Goal: Transaction & Acquisition: Purchase product/service

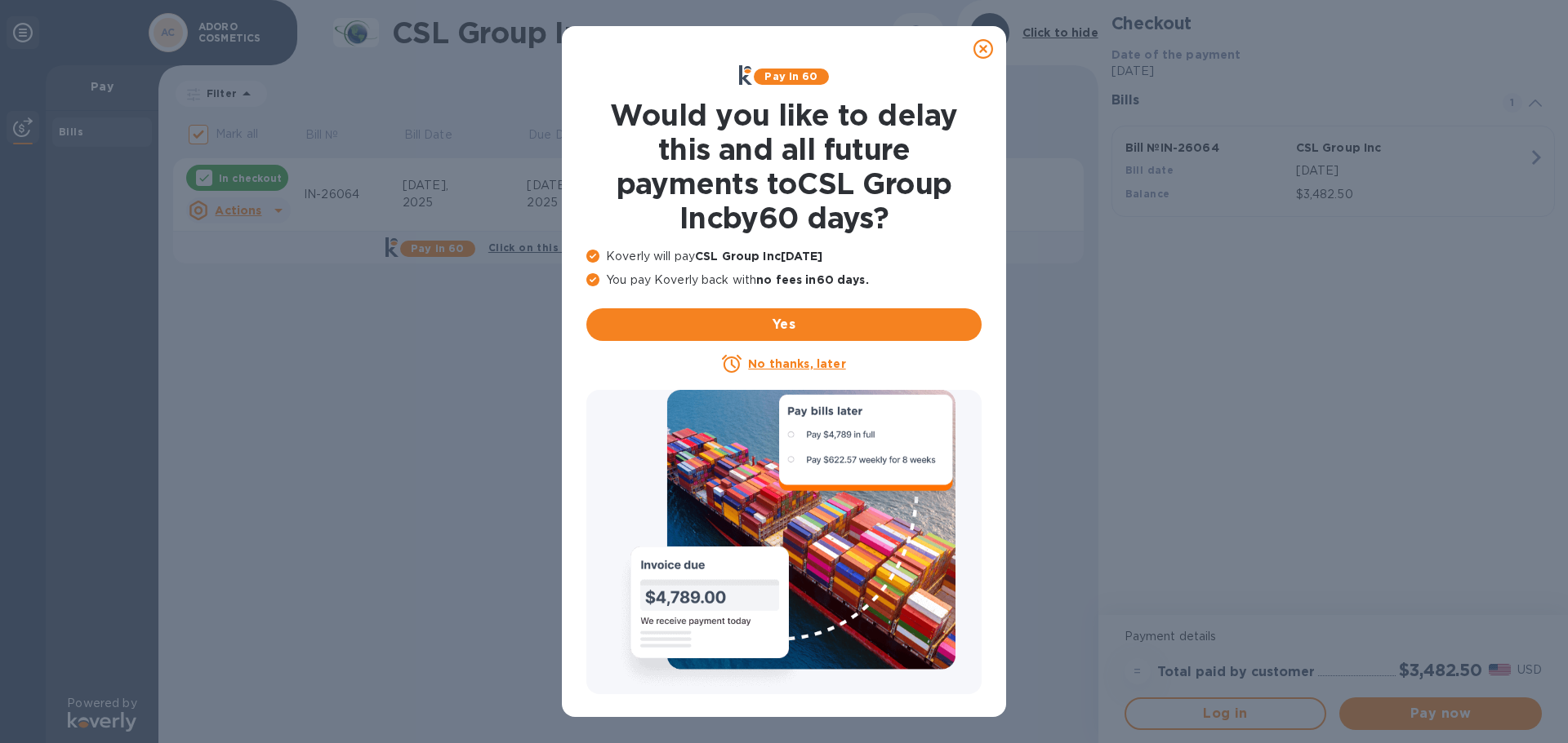
click at [984, 45] on icon at bounding box center [983, 49] width 20 height 20
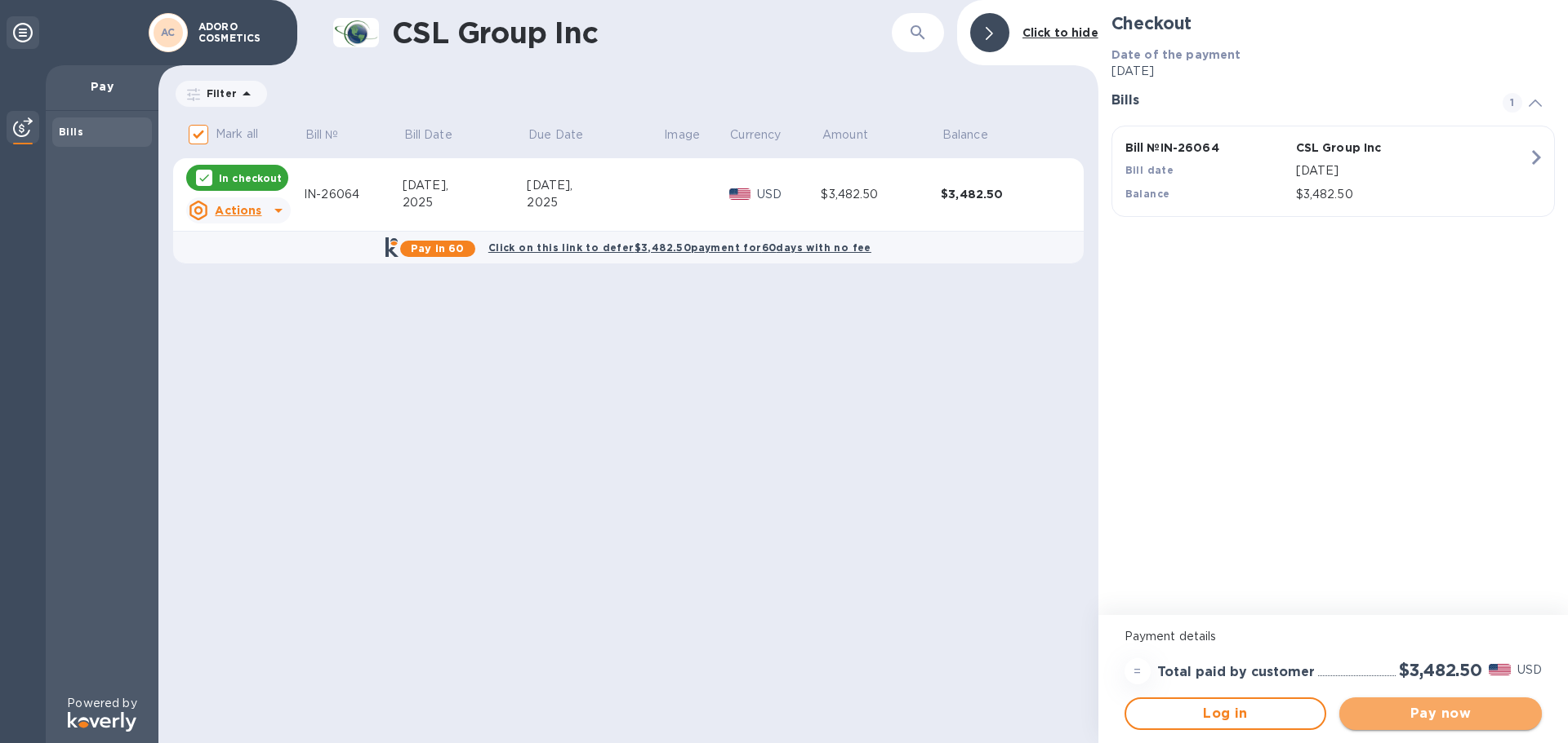
click at [1437, 715] on span "Pay now" at bounding box center [1440, 714] width 176 height 20
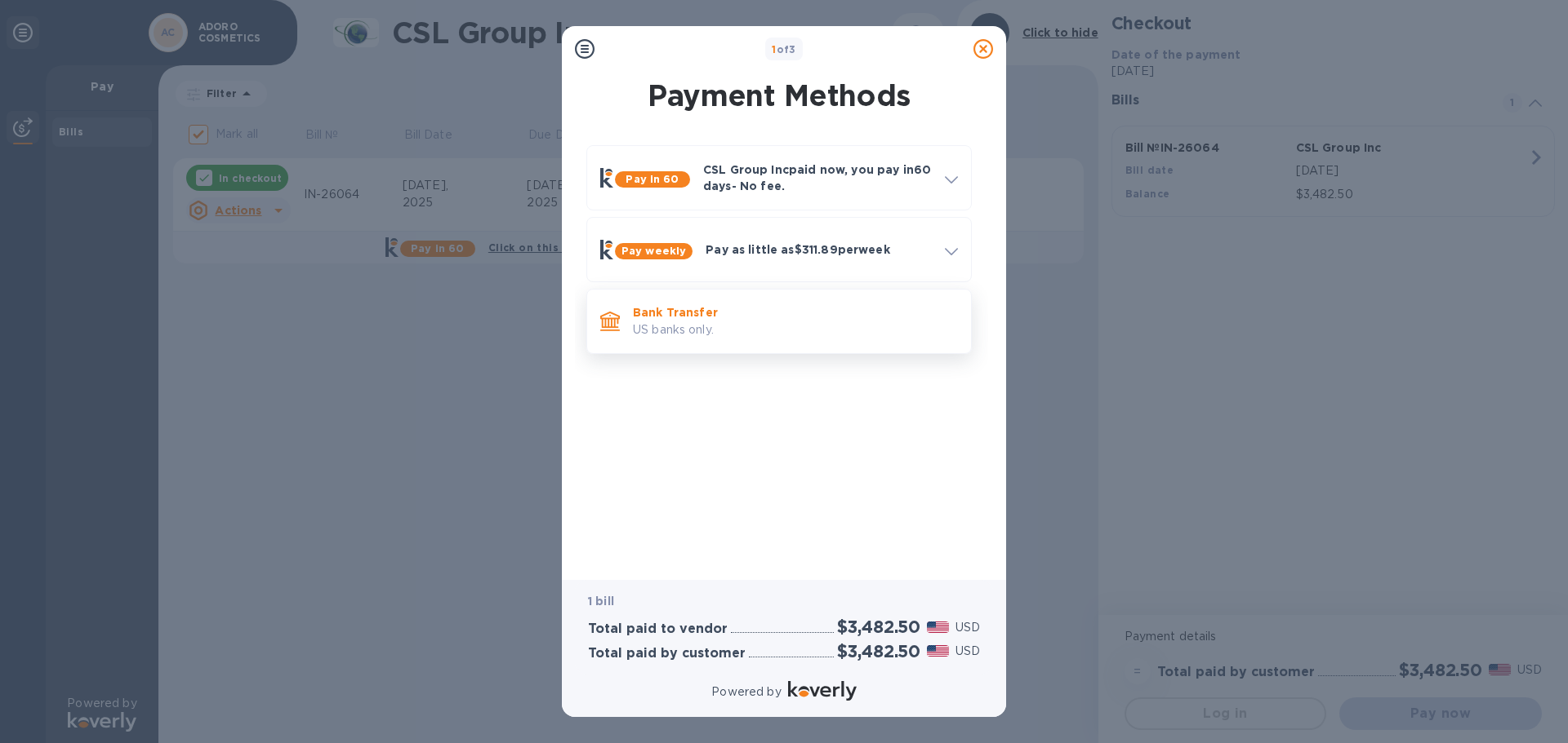
click at [675, 321] on p "US banks only." at bounding box center [795, 330] width 325 height 17
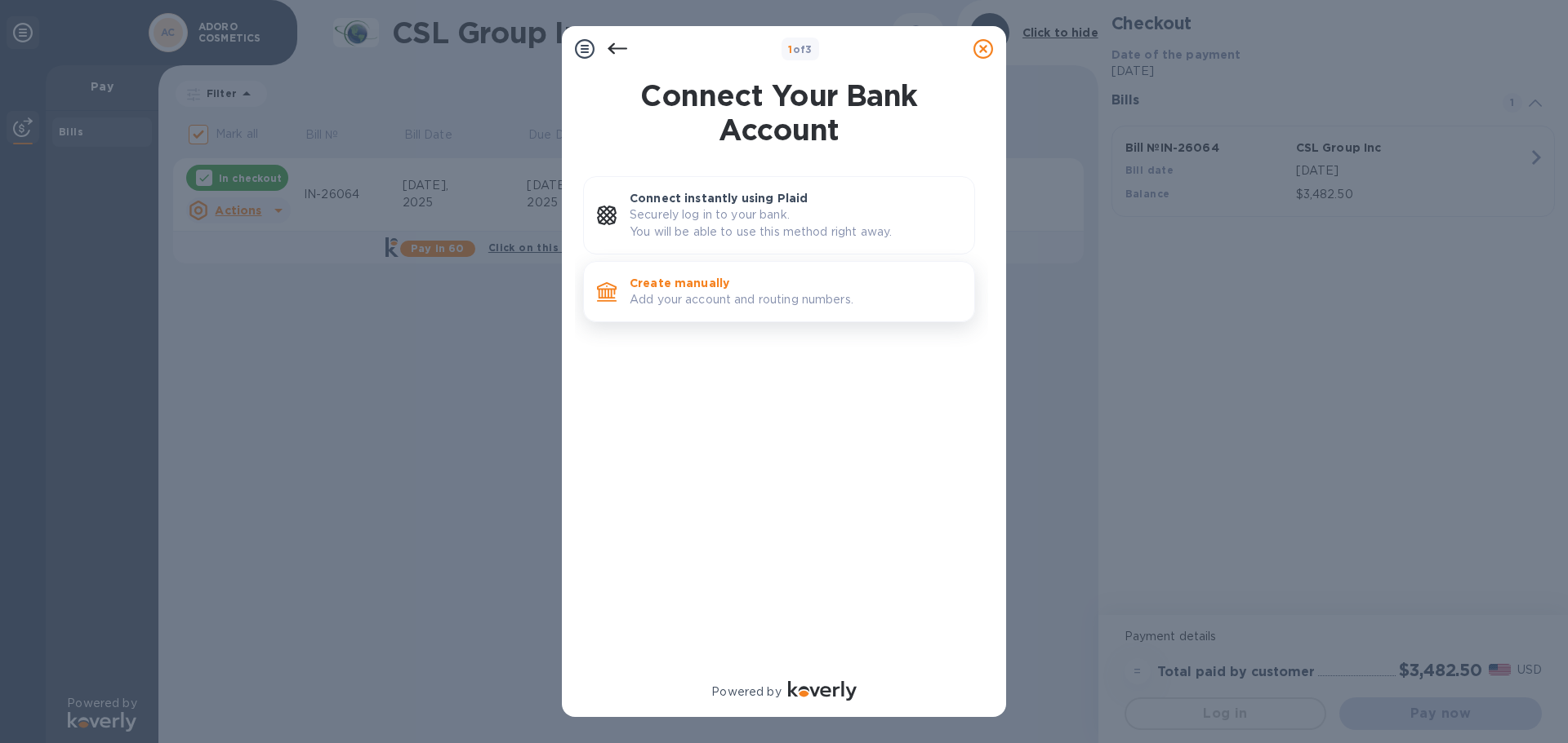
click at [676, 288] on p "Create manually" at bounding box center [795, 283] width 332 height 17
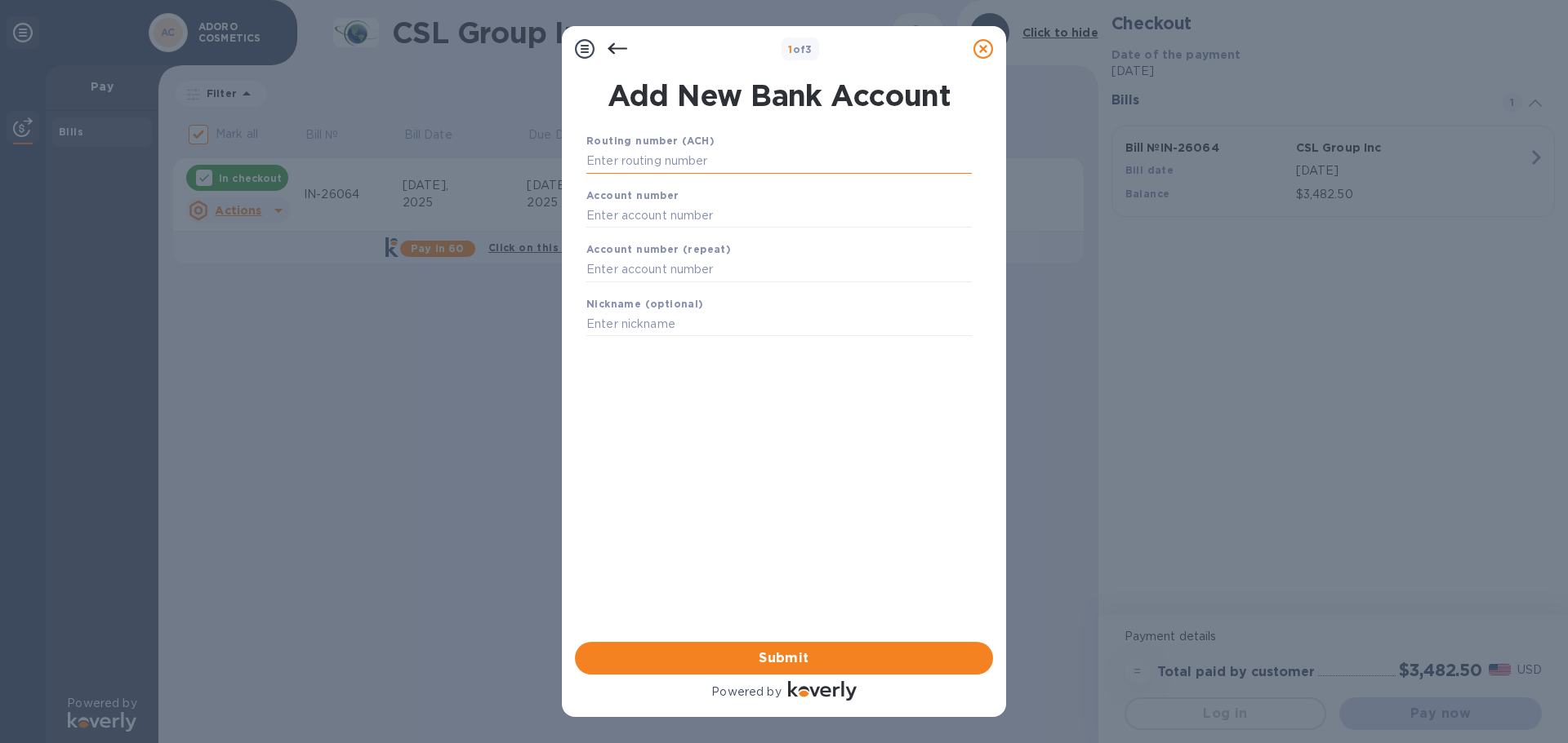
click at [595, 155] on input "text" at bounding box center [779, 162] width 385 height 25
type input "122043602"
click at [624, 235] on input "text" at bounding box center [779, 236] width 385 height 25
type input "01437052"
click at [720, 290] on input "text" at bounding box center [779, 291] width 385 height 25
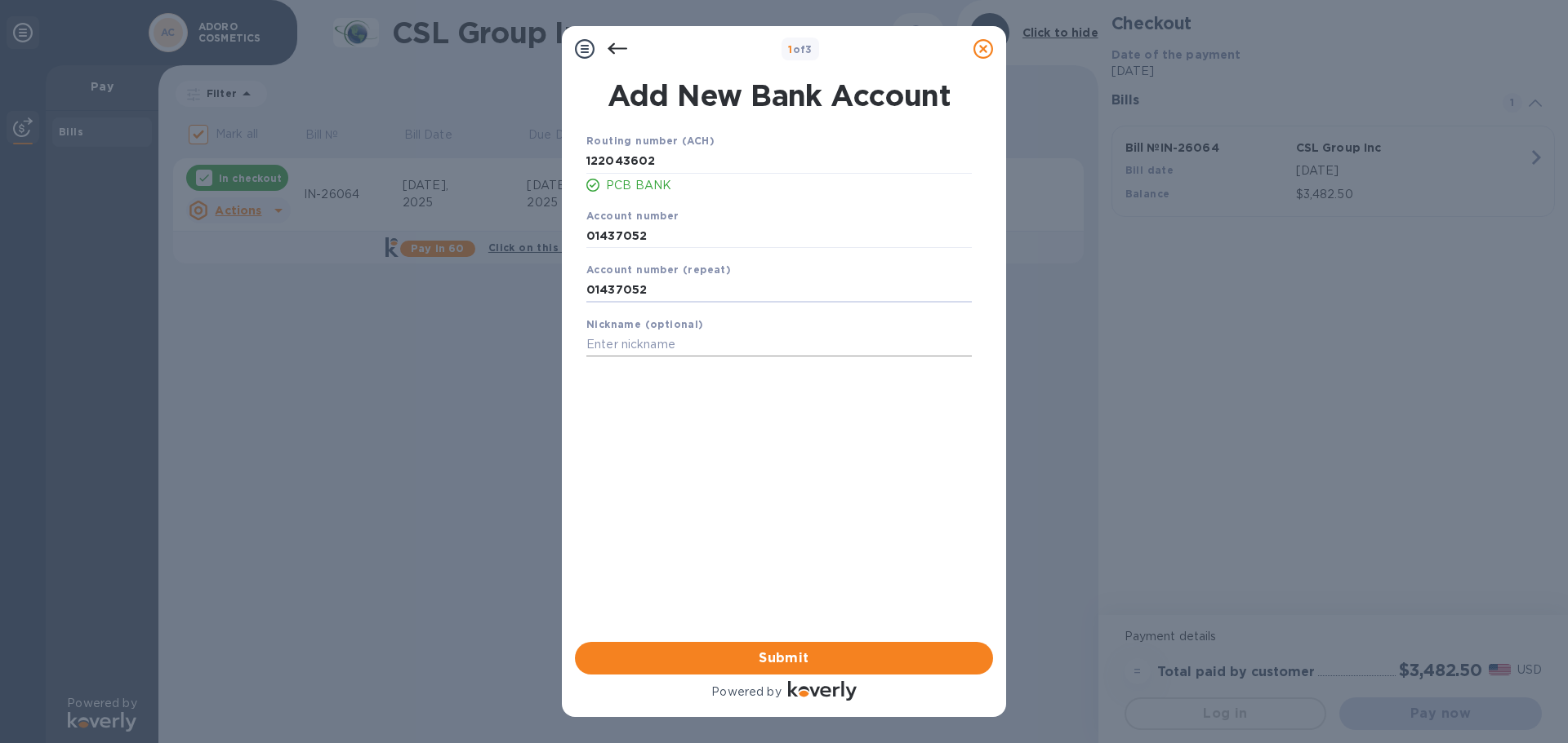
type input "01437052"
click at [696, 347] on input "text" at bounding box center [779, 345] width 385 height 25
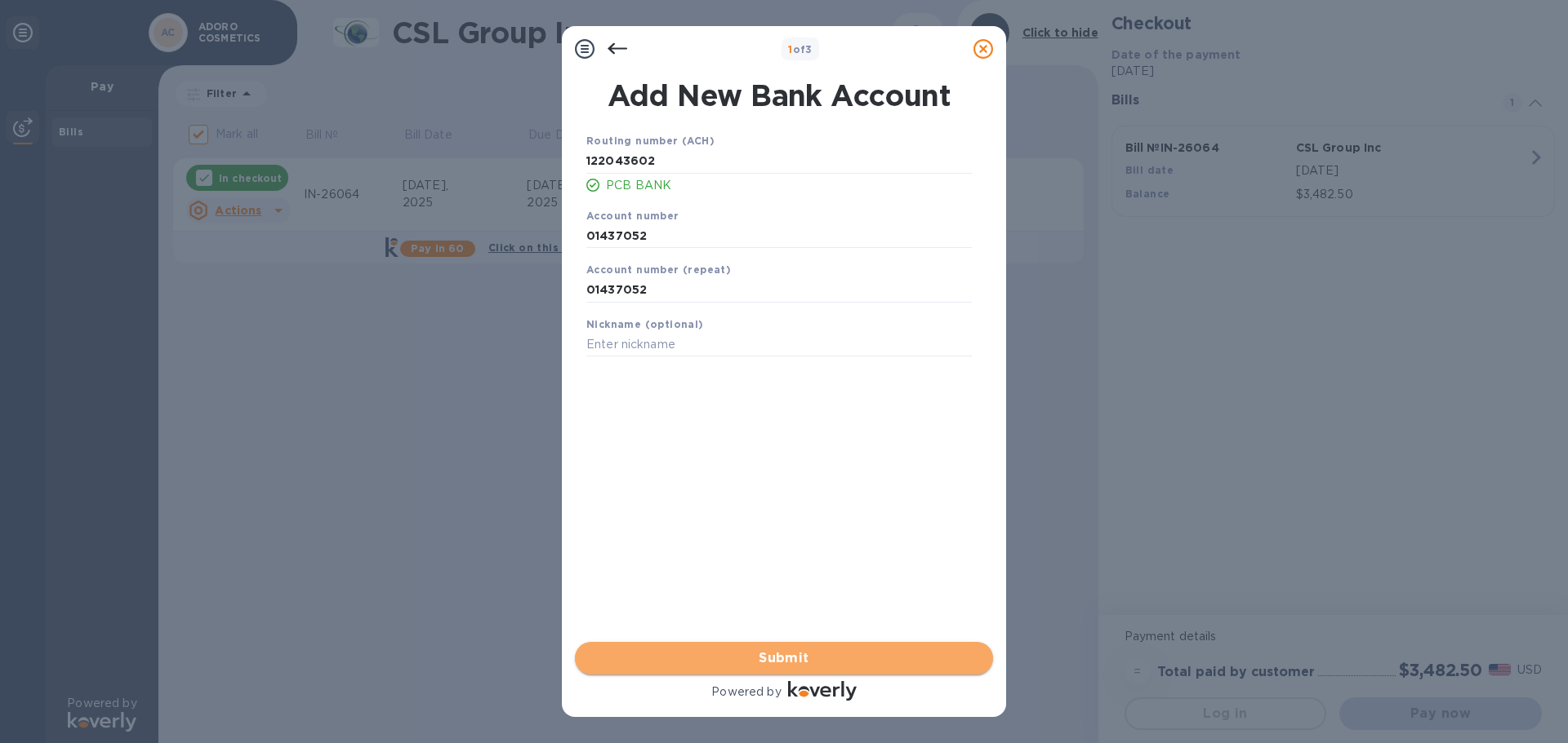
click at [770, 656] on span "Submit" at bounding box center [784, 659] width 392 height 20
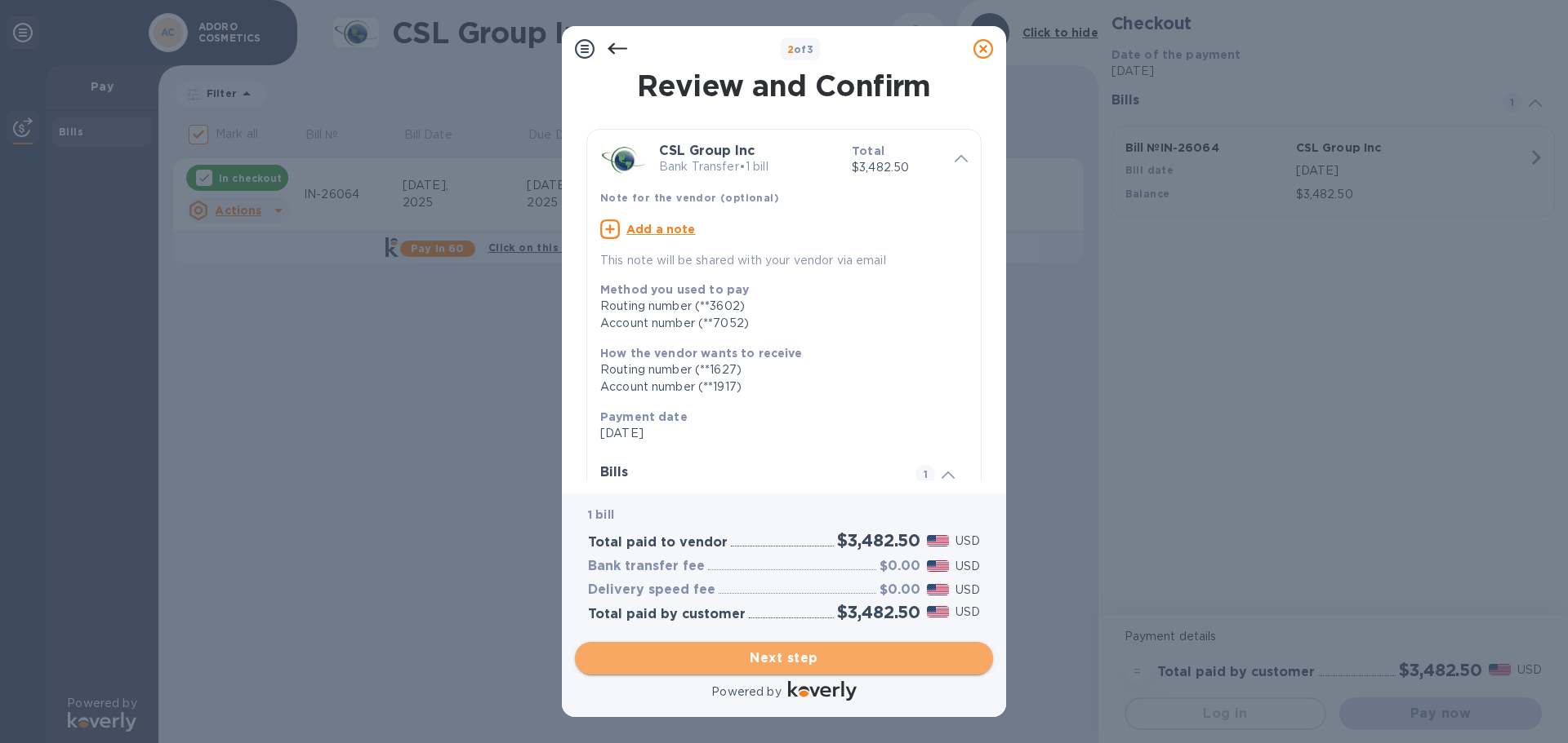
click at [781, 656] on span "Next step" at bounding box center [784, 659] width 392 height 20
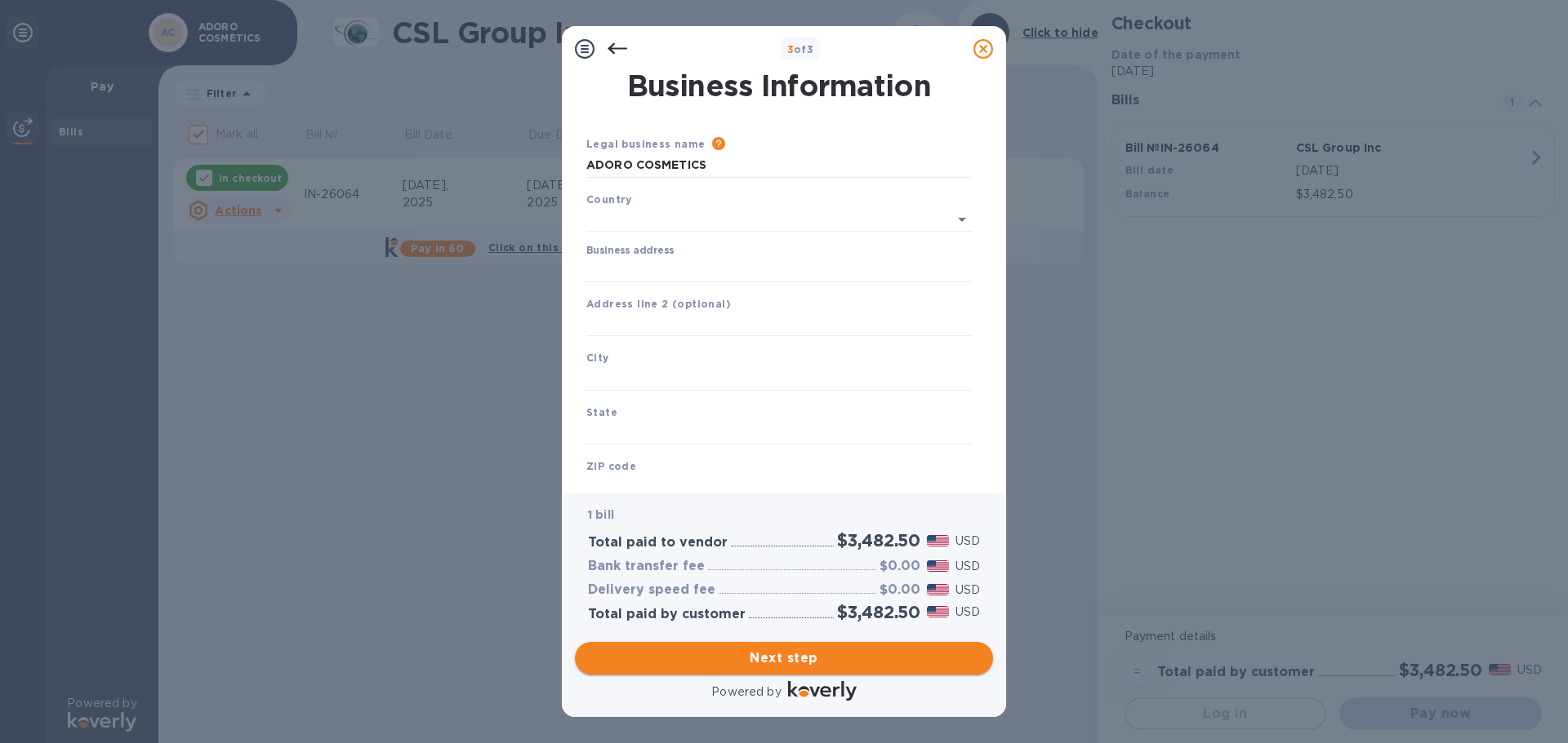
type input "United States"
click at [614, 267] on input "Business address" at bounding box center [779, 267] width 385 height 25
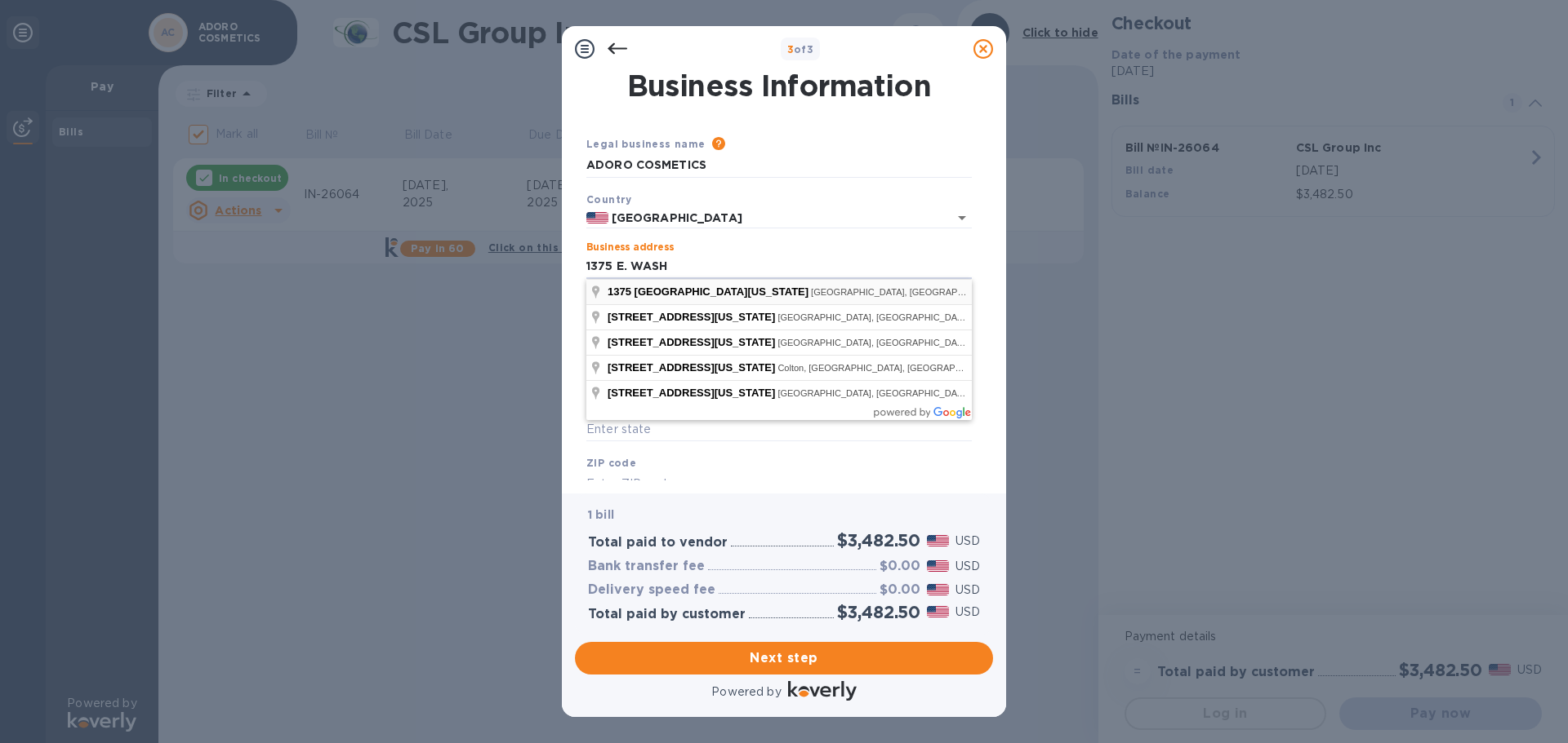
type input "1375 East Washington Boulevard"
type input "Los Angeles"
type input "CA"
type input "90021"
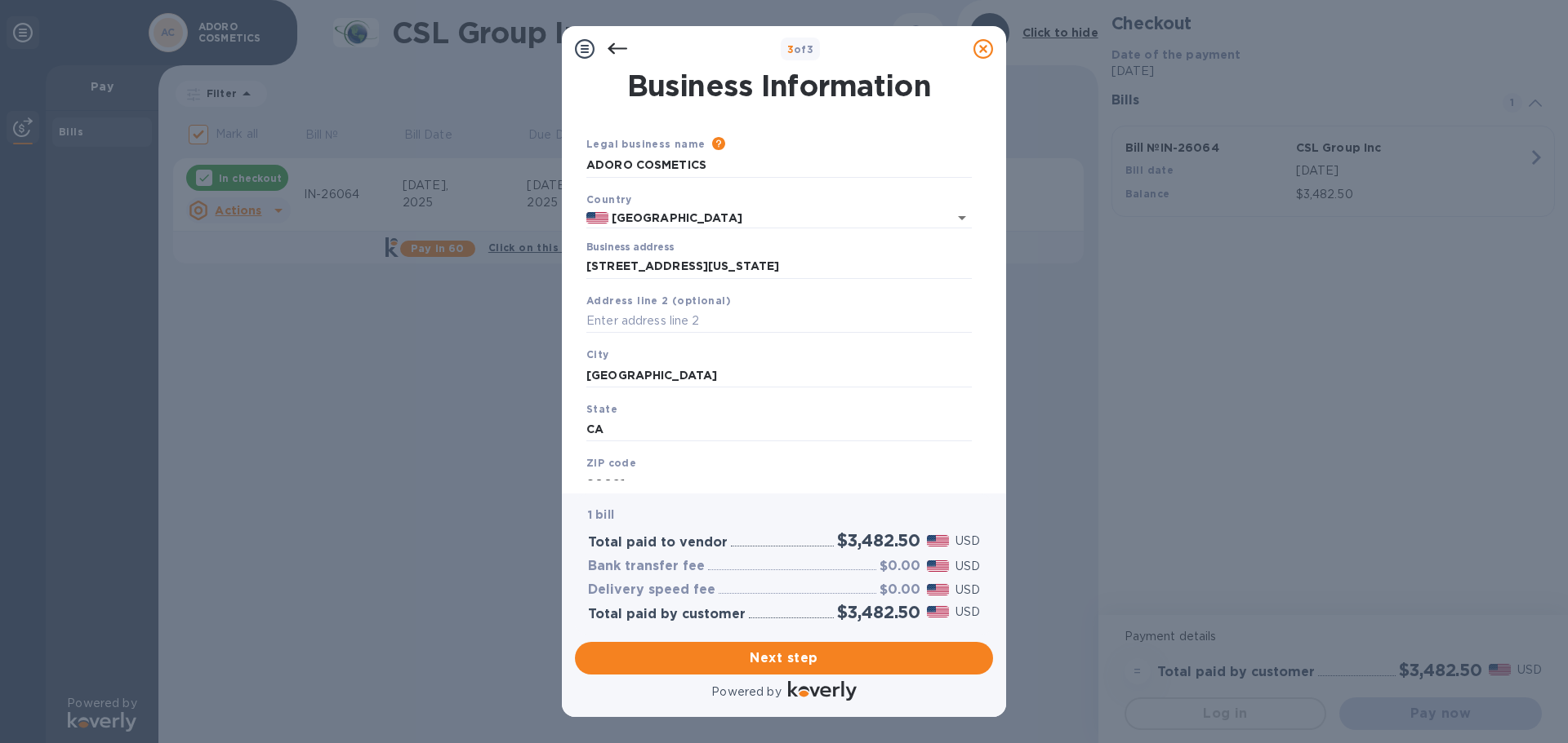
scroll to position [55, 0]
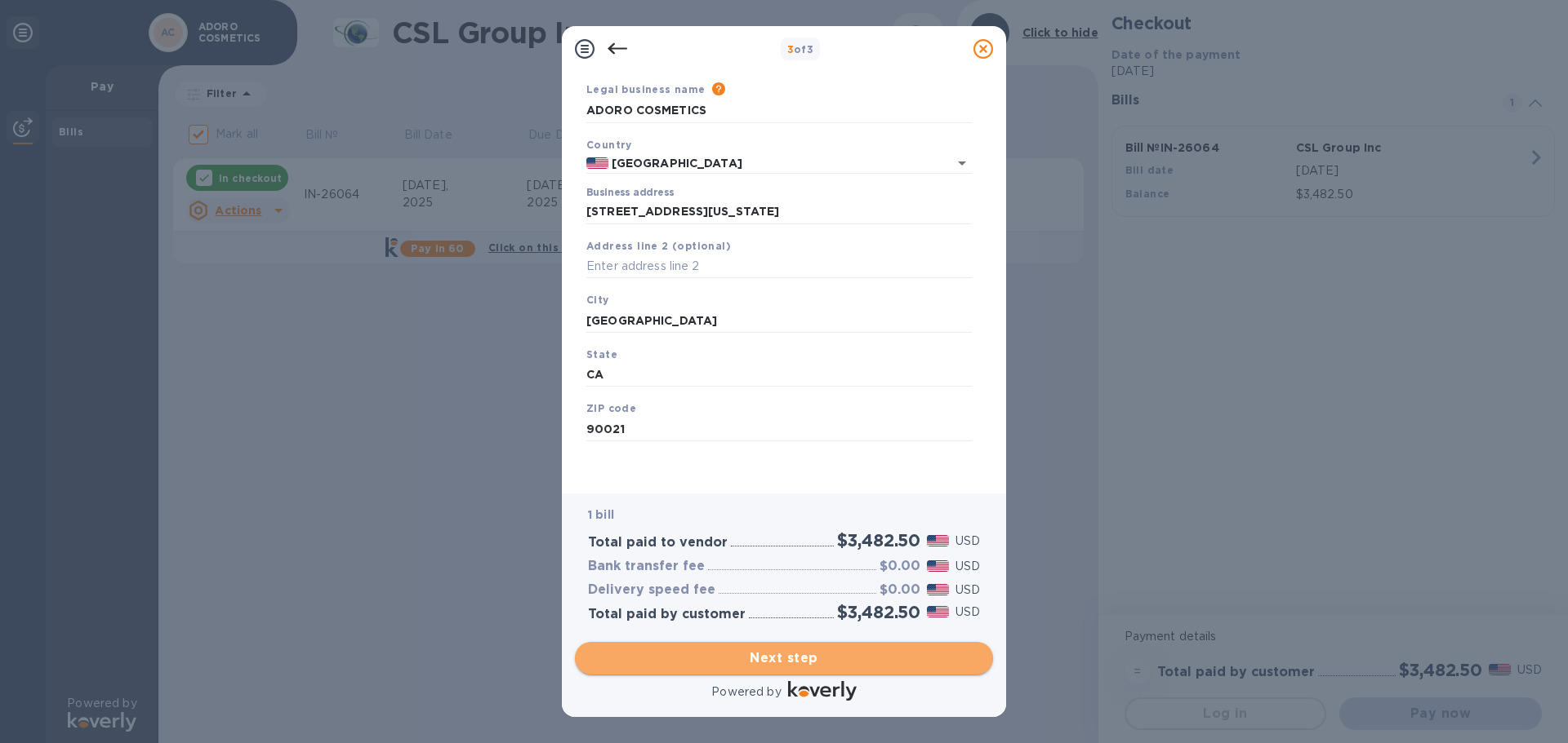
click at [767, 654] on span "Next step" at bounding box center [784, 659] width 392 height 20
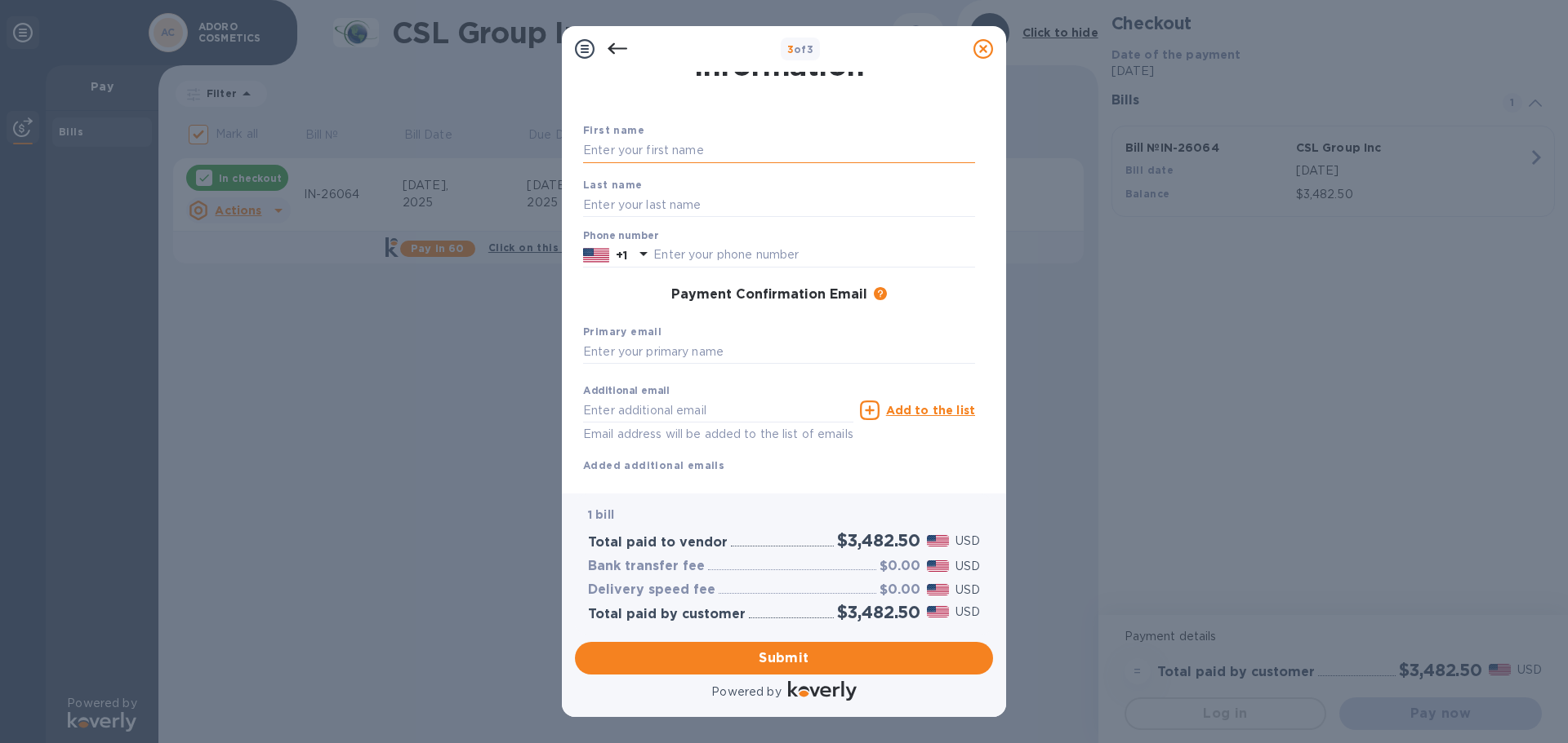
click at [589, 150] on input "text" at bounding box center [779, 151] width 392 height 25
type input "ADORO"
type input "INC"
type input "hannahkim@adoro.com"
click at [616, 200] on input "INC" at bounding box center [779, 205] width 392 height 25
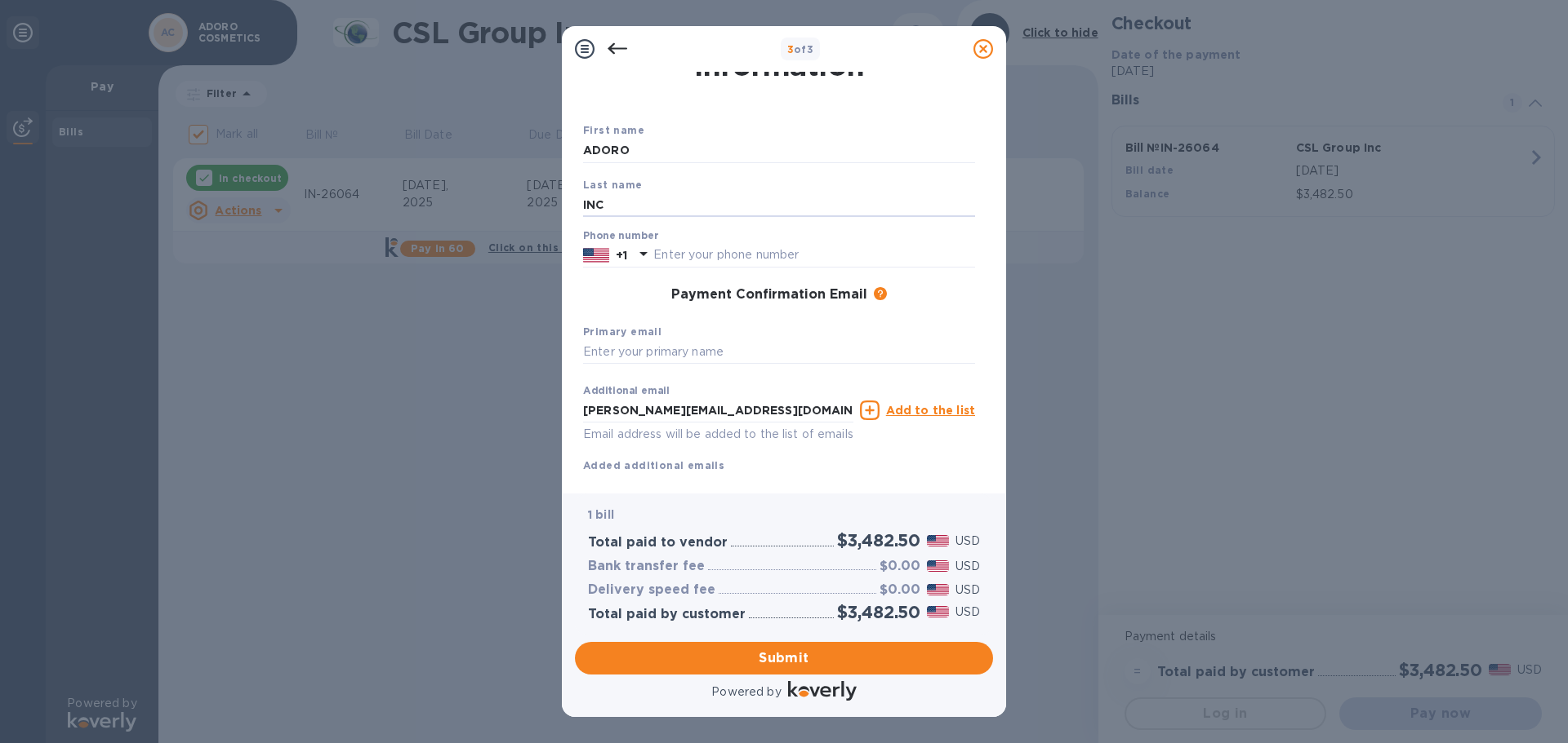
click at [604, 283] on div "Payment Confirmation Email The added email addresses will be used to send the p…" at bounding box center [779, 296] width 405 height 30
click at [588, 353] on input "text" at bounding box center [779, 353] width 392 height 25
type input "H"
type input "hannahkim@adoro.com"
click at [905, 410] on u "Add to the list" at bounding box center [930, 411] width 89 height 13
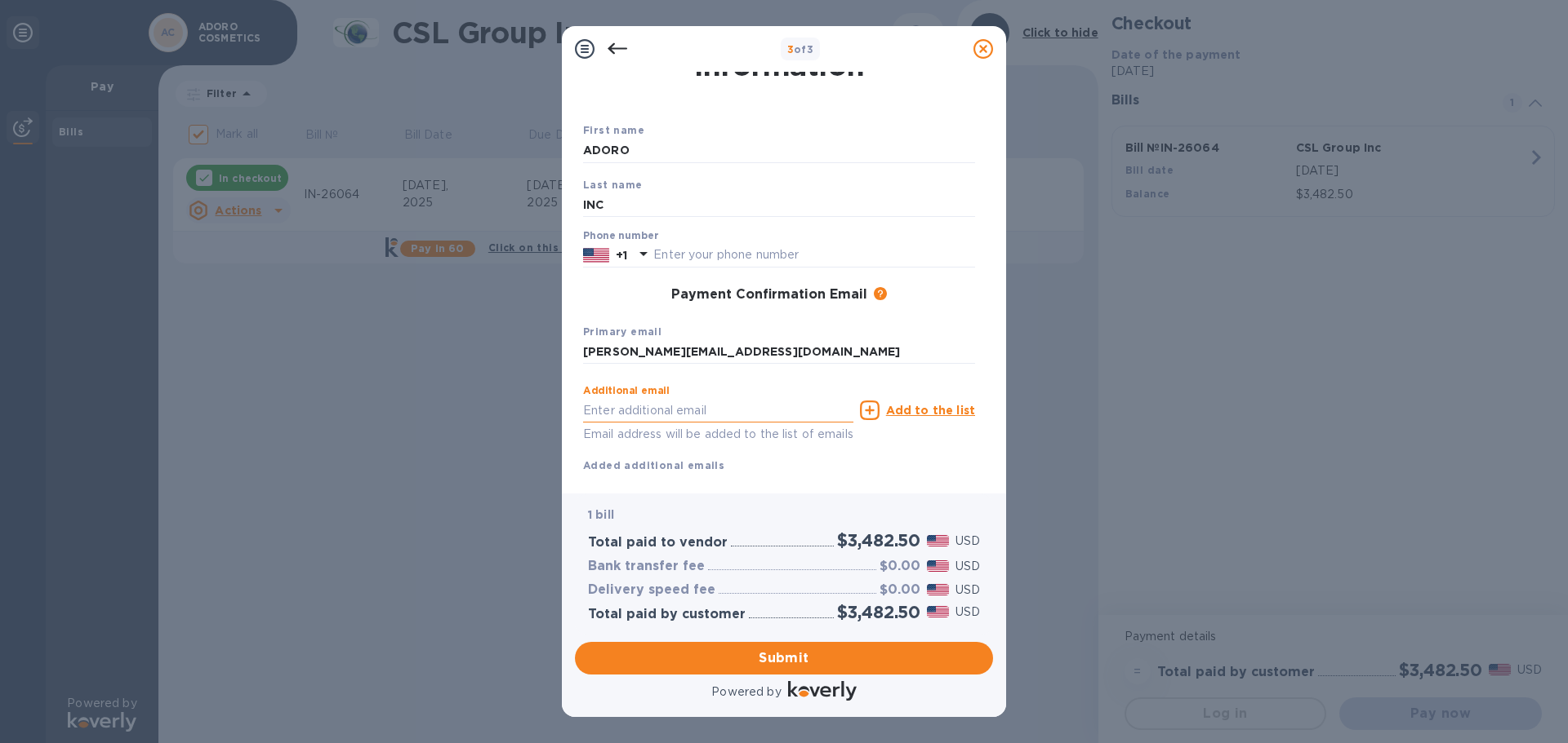
click at [590, 411] on input "text" at bounding box center [718, 411] width 270 height 25
type input "sabrina.nk@adoro.com"
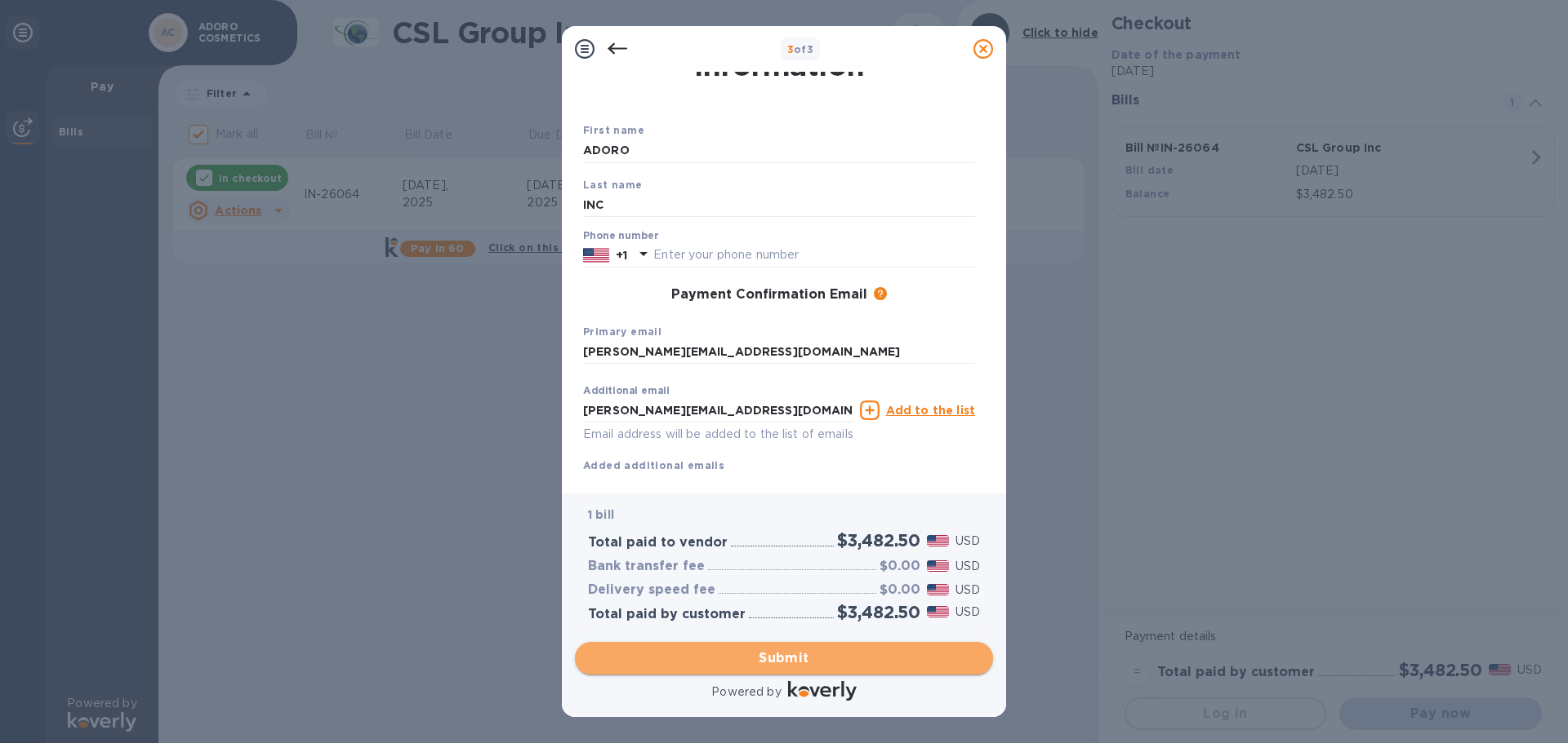
click at [784, 658] on span "Submit" at bounding box center [784, 659] width 392 height 20
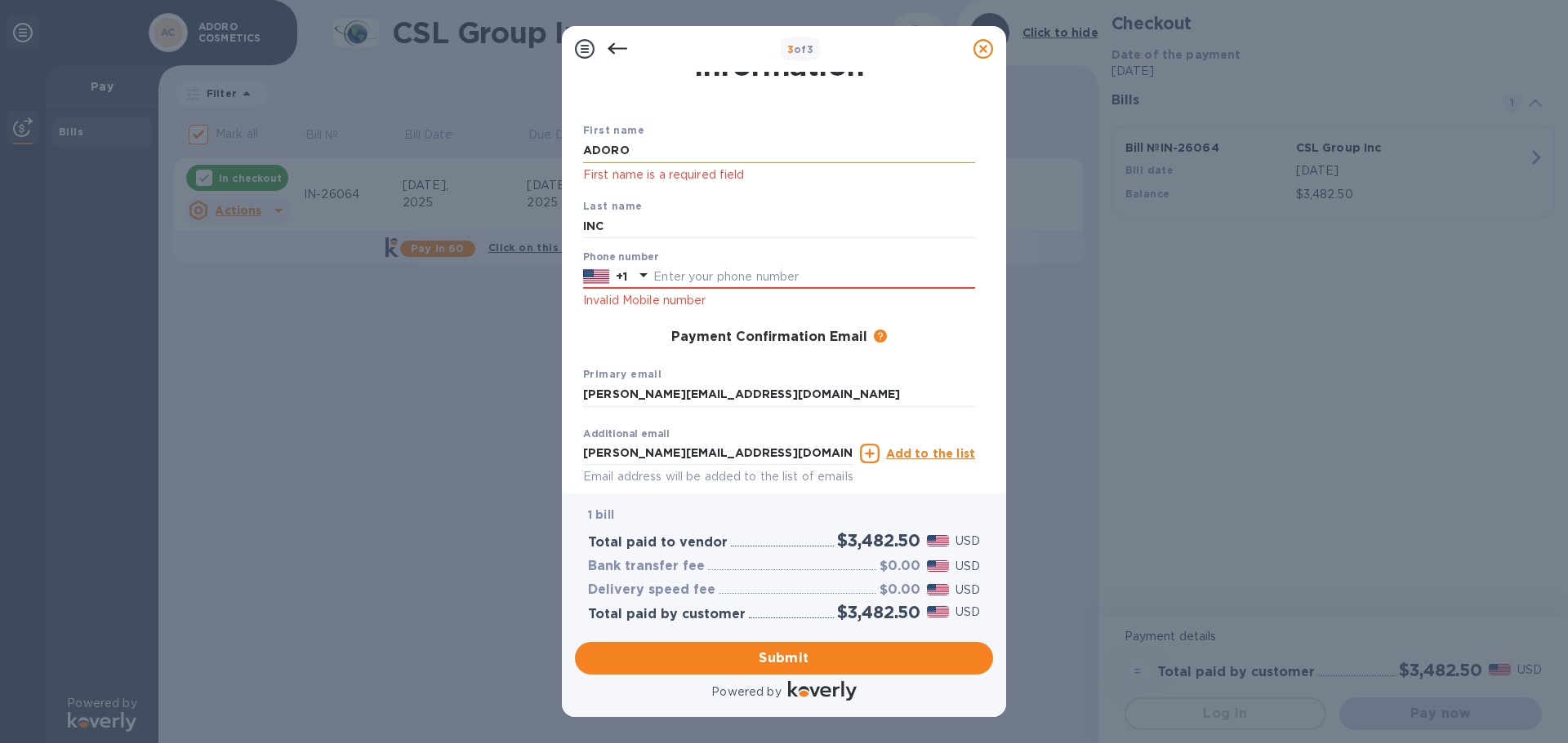
click at [643, 152] on input "ADORO" at bounding box center [779, 151] width 392 height 25
click at [643, 153] on input "ADORO" at bounding box center [779, 151] width 392 height 25
type input "ADORO COSMETICS CO., INC"
click at [608, 227] on input "INC" at bounding box center [779, 227] width 392 height 25
type input "I"
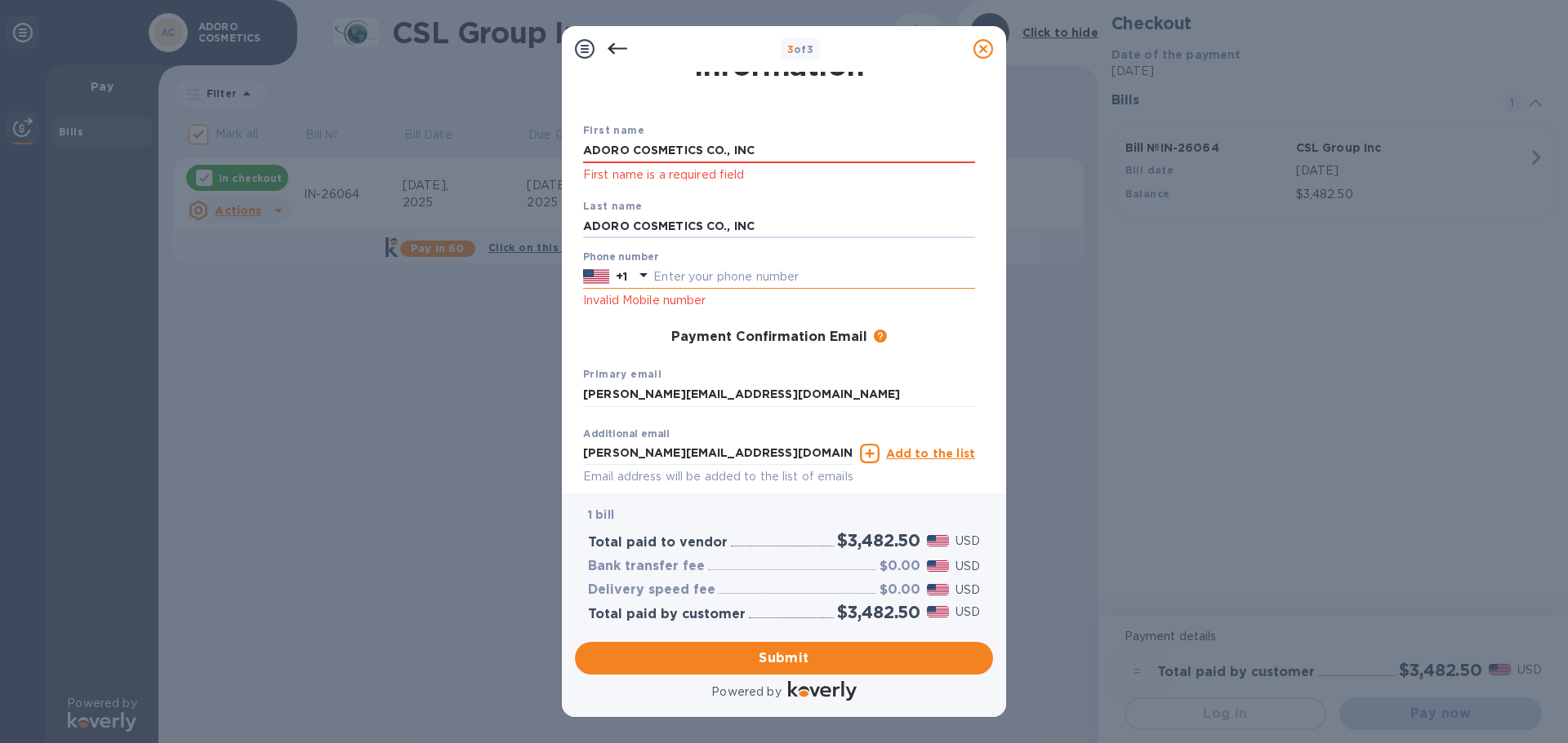
type input "ADORO COSMETICS CO., INC"
click at [660, 276] on input "text" at bounding box center [814, 277] width 322 height 25
click at [675, 272] on input "2136607222" at bounding box center [814, 277] width 322 height 25
type input "2136607222"
click at [776, 655] on span "Submit" at bounding box center [784, 659] width 392 height 20
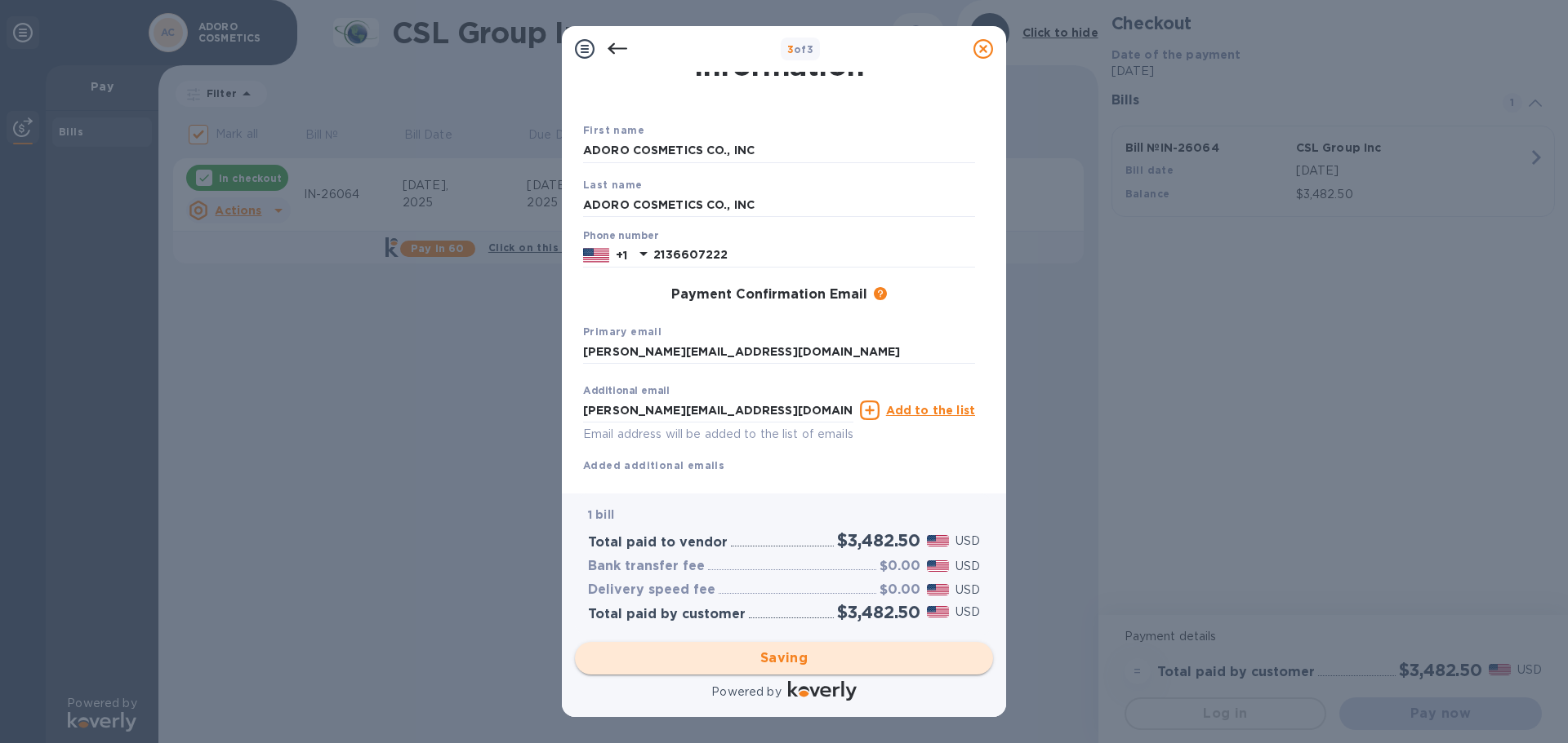
checkbox input "false"
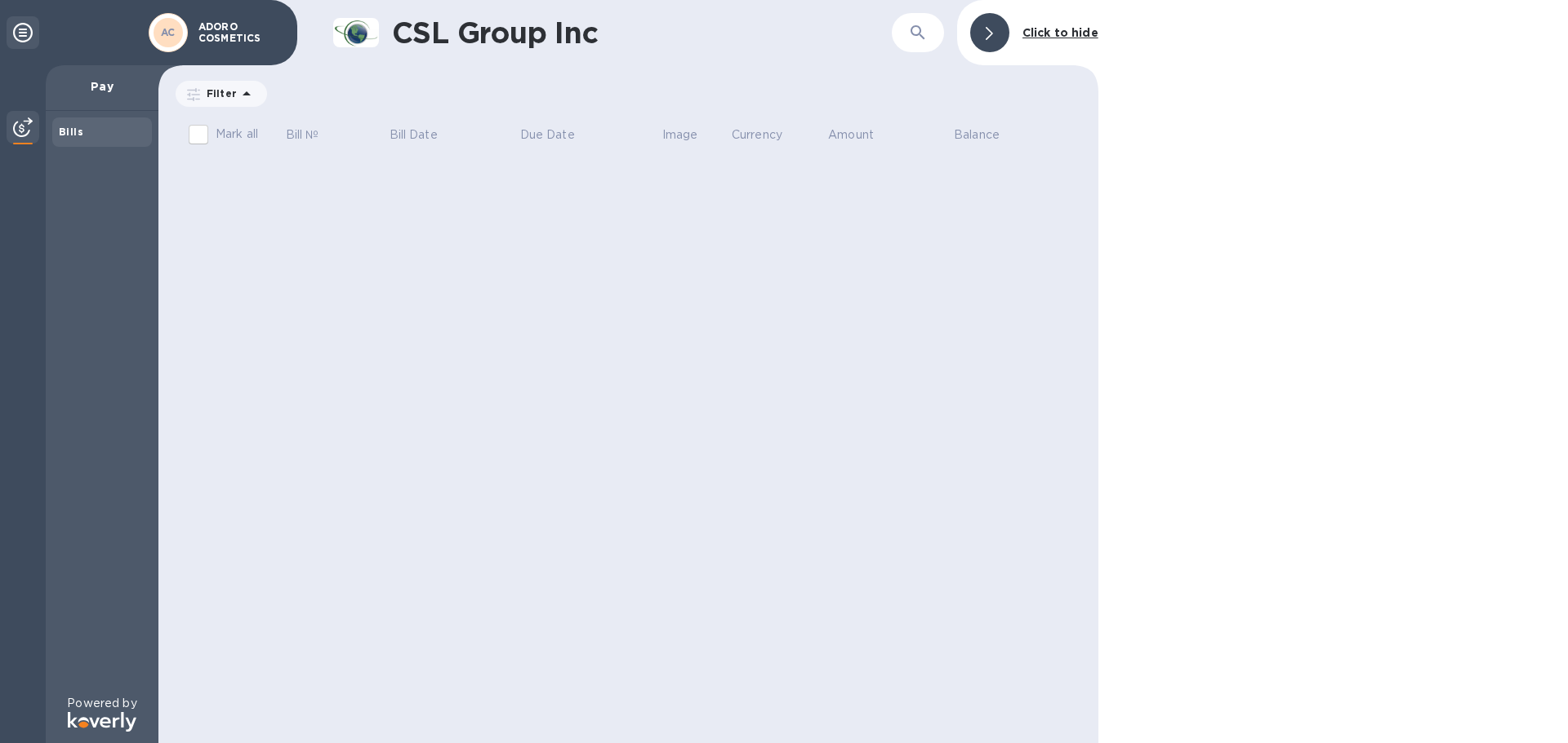
click at [31, 118] on img at bounding box center [23, 127] width 20 height 20
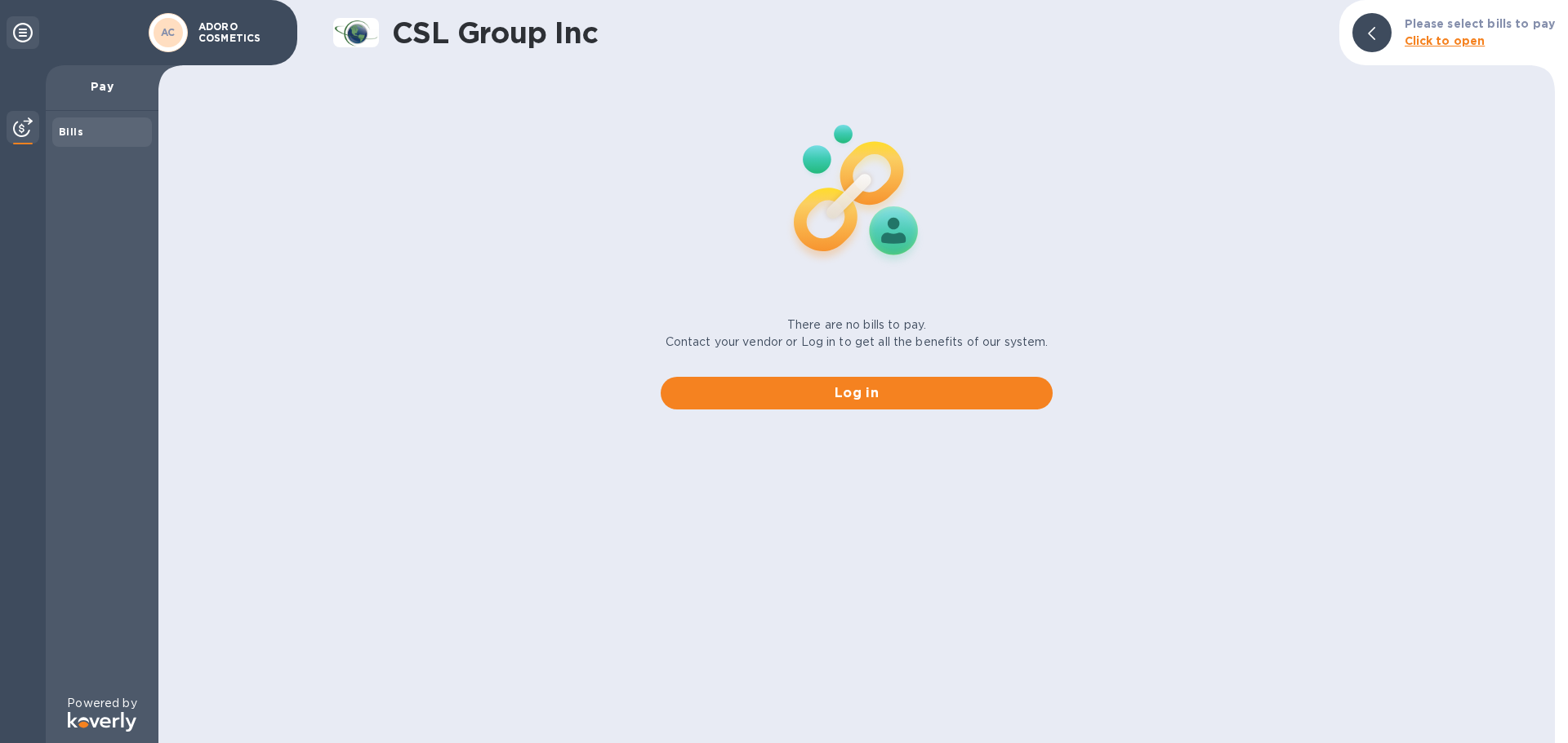
click at [67, 128] on b "Bills" at bounding box center [71, 131] width 25 height 12
click at [22, 31] on icon at bounding box center [23, 33] width 20 height 20
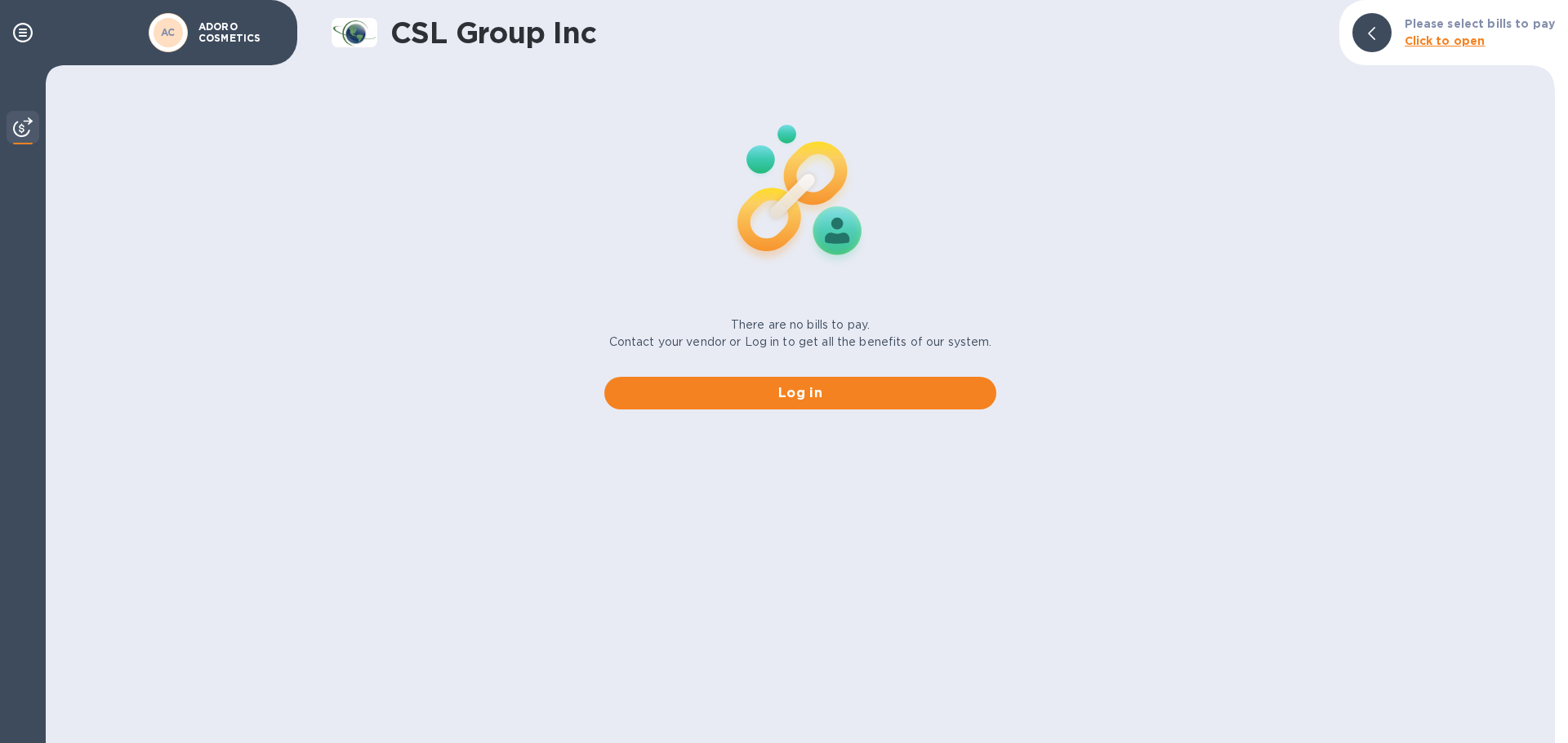
click at [1431, 41] on b "Click to open" at bounding box center [1445, 40] width 81 height 13
